Goal: Information Seeking & Learning: Learn about a topic

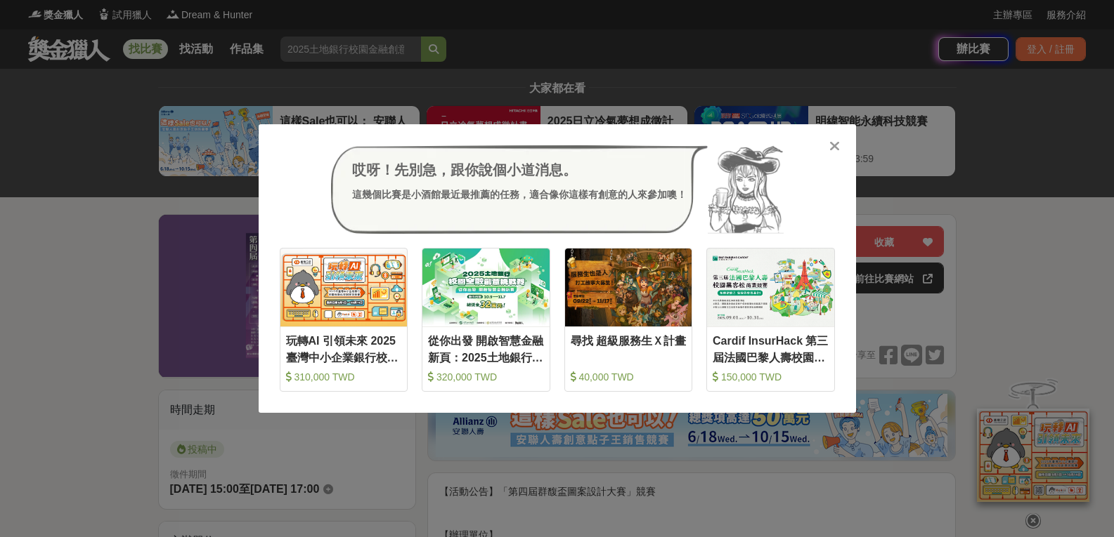
click at [837, 153] on icon at bounding box center [834, 146] width 11 height 14
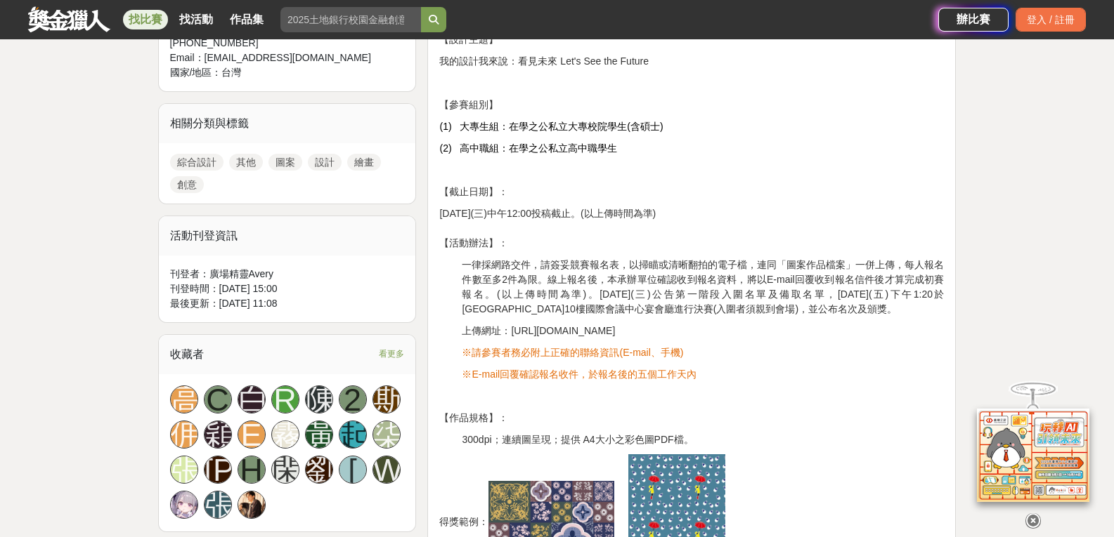
scroll to position [632, 0]
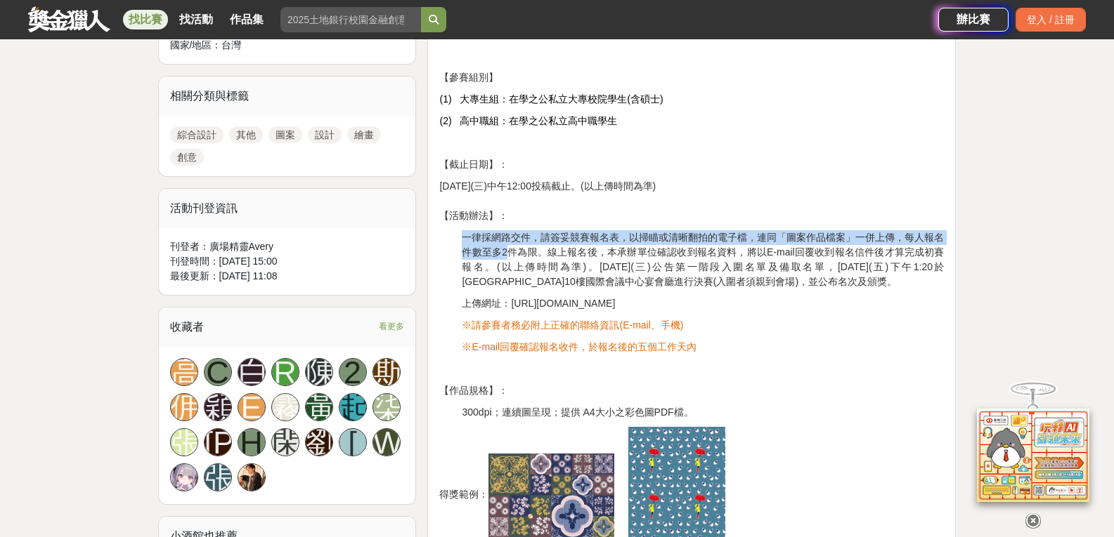
drag, startPoint x: 465, startPoint y: 240, endPoint x: 532, endPoint y: 273, distance: 74.5
click at [512, 254] on span "一律採網路交件，請簽妥競賽報名表，以掃瞄或清晰翻拍的電子檔，連同「圖案作品檔案」一併上傳，每人報名件數至多2件為限。線上報名後，本承辦單位確認收到報名資料，將…" at bounding box center [703, 260] width 482 height 56
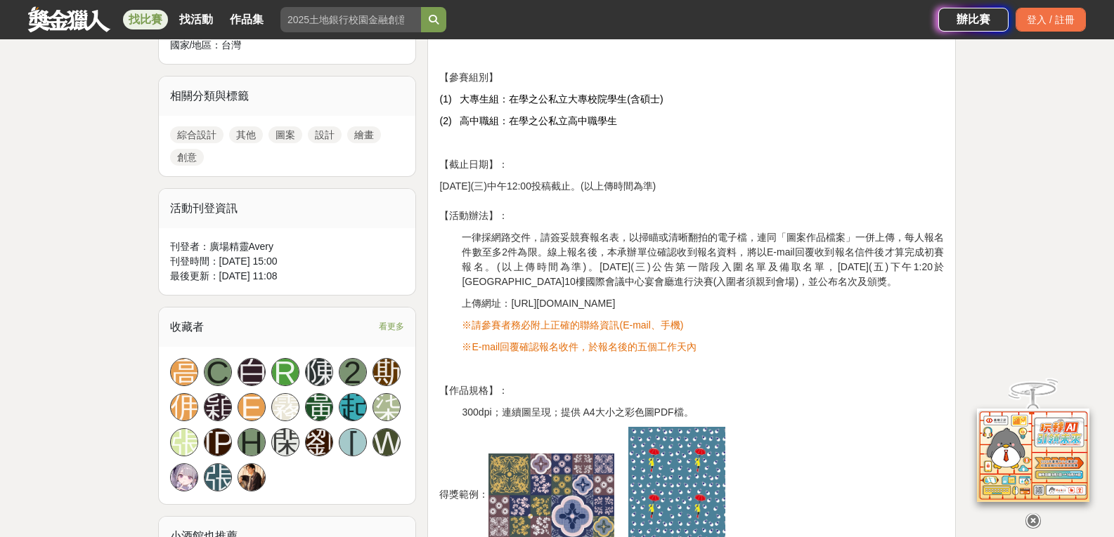
click at [537, 278] on span "一律採網路交件，請簽妥競賽報名表，以掃瞄或清晰翻拍的電子檔，連同「圖案作品檔案」一併上傳，每人報名件數至多2件為限。線上報名後，本承辦單位確認收到報名資料，將…" at bounding box center [703, 260] width 482 height 56
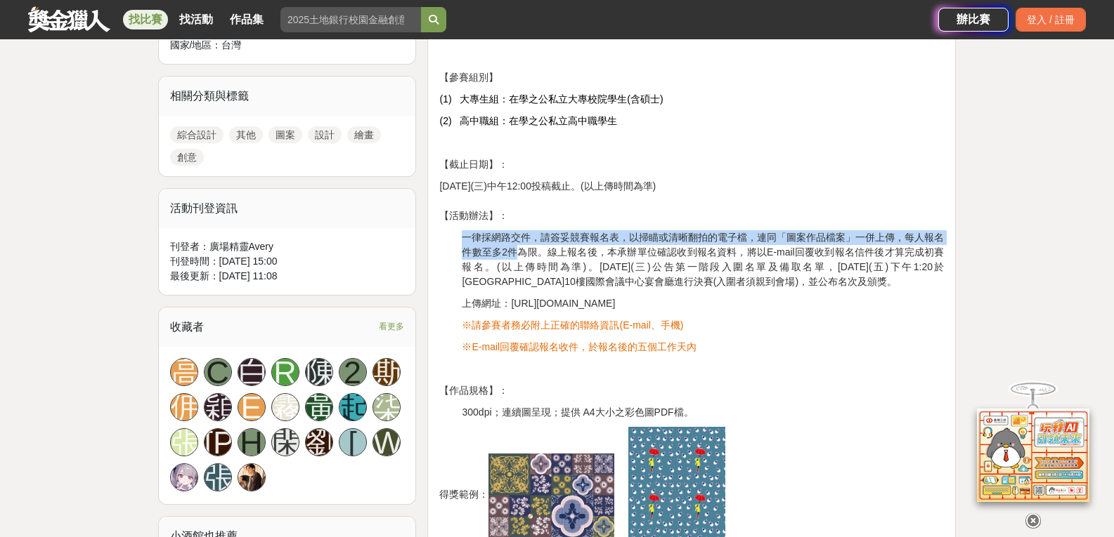
drag, startPoint x: 457, startPoint y: 230, endPoint x: 518, endPoint y: 253, distance: 65.4
click at [516, 248] on div "【活動公告】「第四屆群馥盃圖案設計大賽」競賽 【辦理單位】 主辦單位：崑山科技大學-織物染整及印花類產線基地 崑山科技大學-先進應用材料工程系 贊助單位：群馥…" at bounding box center [691, 480] width 504 height 1256
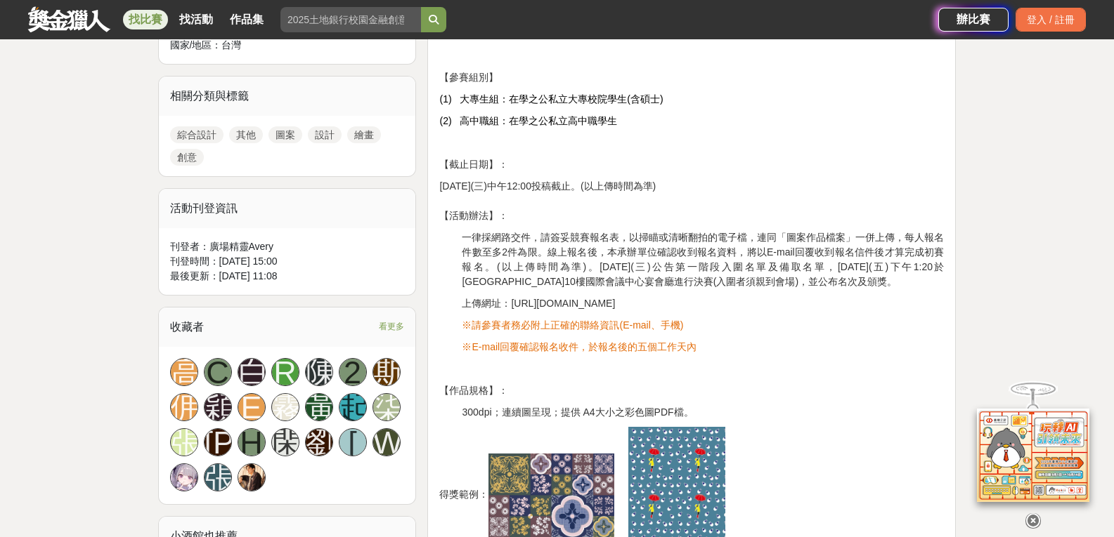
click at [535, 290] on div "【活動公告】「第四屆群馥盃圖案設計大賽」競賽 【辦理單位】 主辦單位：崑山科技大學-織物染整及印花類產線基地 崑山科技大學-先進應用材料工程系 贊助單位：群馥…" at bounding box center [691, 480] width 504 height 1256
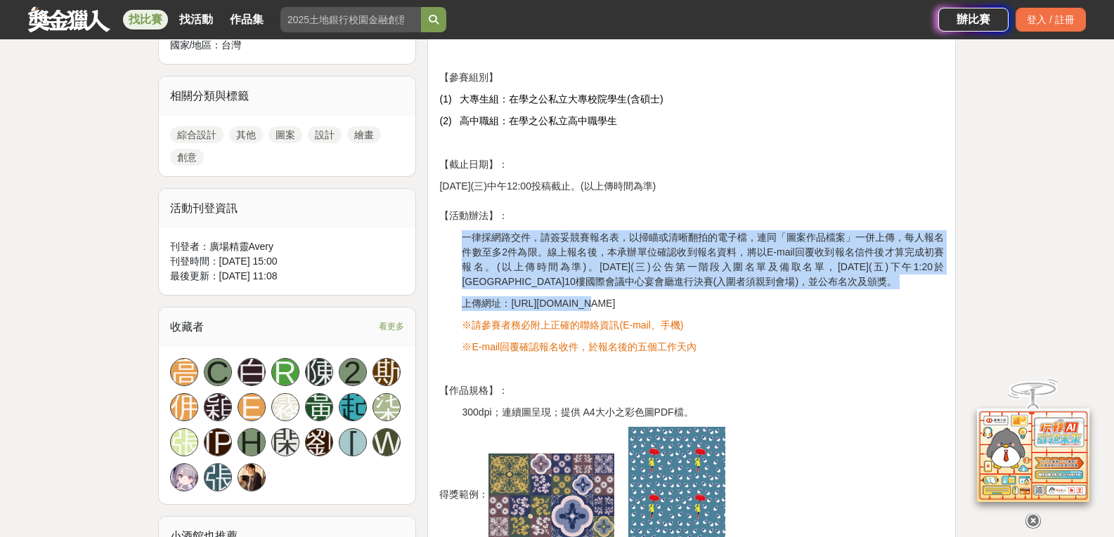
drag, startPoint x: 454, startPoint y: 235, endPoint x: 577, endPoint y: 298, distance: 138.3
click at [577, 298] on div "【活動公告】「第四屆群馥盃圖案設計大賽」競賽 【辦理單位】 主辦單位：崑山科技大學-織物染整及印花類產線基地 崑山科技大學-先進應用材料工程系 贊助單位：群馥…" at bounding box center [691, 480] width 504 height 1256
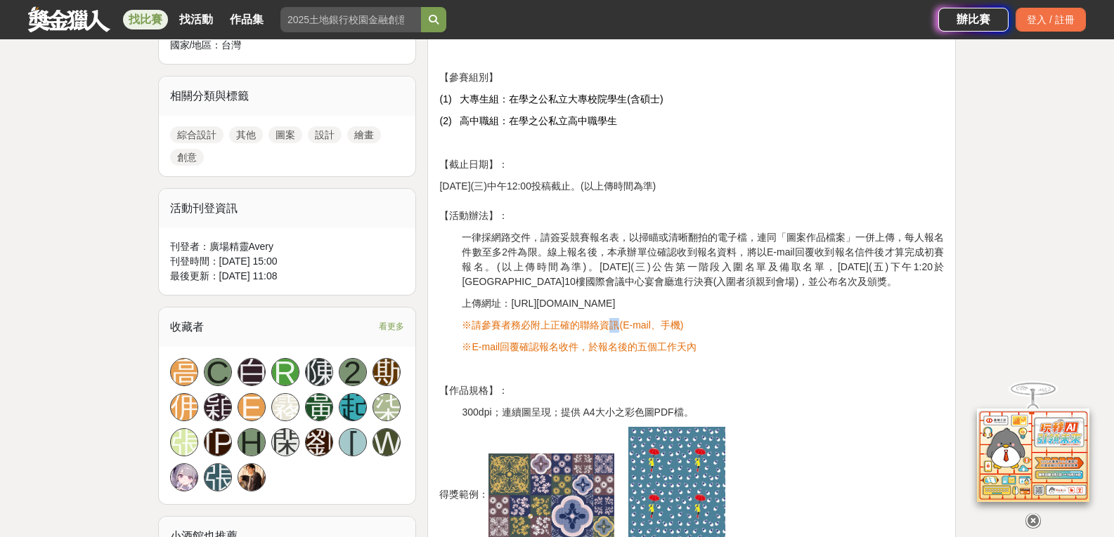
click at [615, 320] on span "※請參賽者務必附上正確的聯絡資訊(E-mail、手機)" at bounding box center [572, 325] width 221 height 11
click at [694, 313] on div "【活動公告】「第四屆群馥盃圖案設計大賽」競賽 【辦理單位】 主辦單位：崑山科技大學-織物染整及印花類產線基地 崑山科技大學-先進應用材料工程系 贊助單位：群馥…" at bounding box center [691, 480] width 504 height 1256
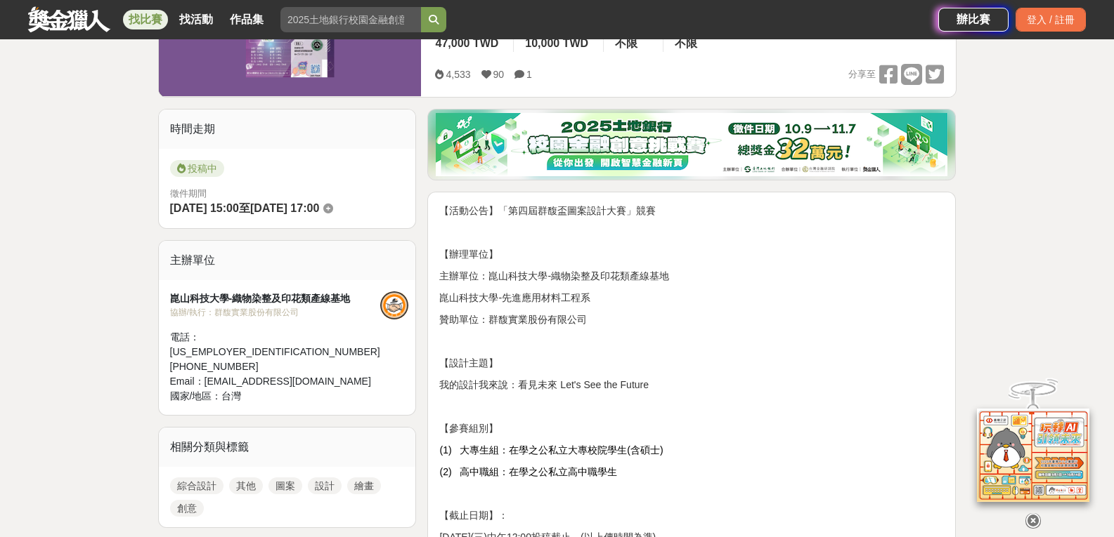
scroll to position [0, 0]
